Goal: Transaction & Acquisition: Purchase product/service

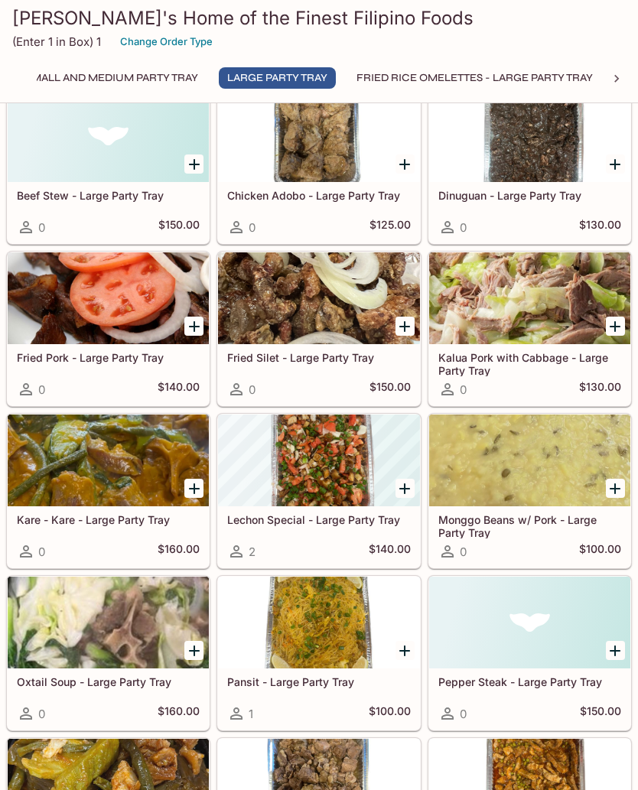
scroll to position [0, 37]
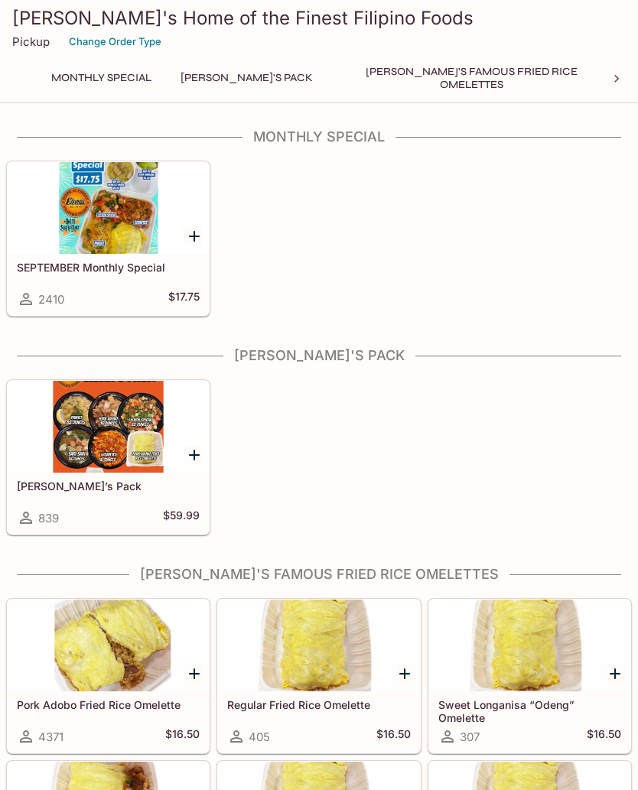
click at [80, 433] on div at bounding box center [108, 427] width 201 height 92
click at [88, 428] on div at bounding box center [108, 427] width 201 height 92
